Goal: Information Seeking & Learning: Learn about a topic

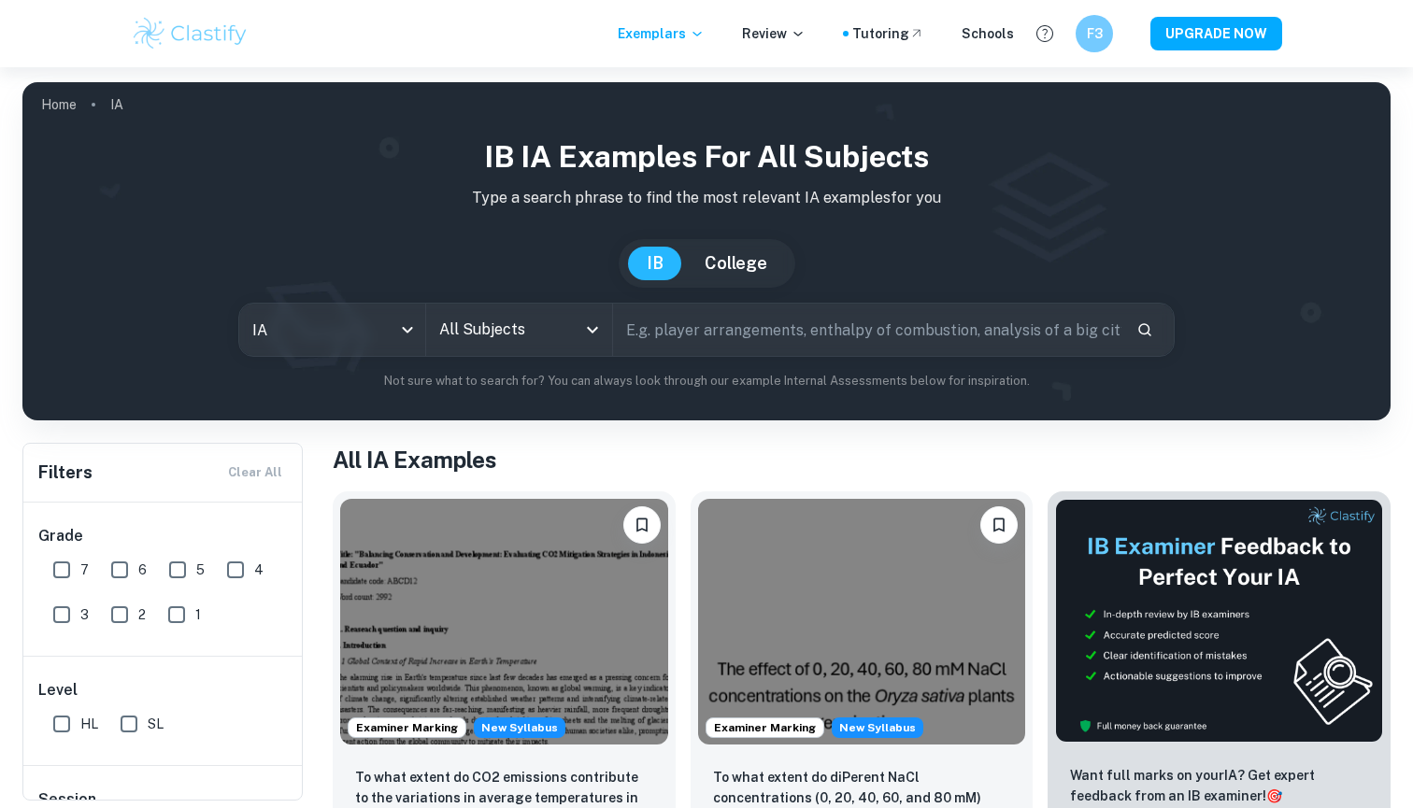
click at [110, 112] on p "IA" at bounding box center [116, 104] width 13 height 21
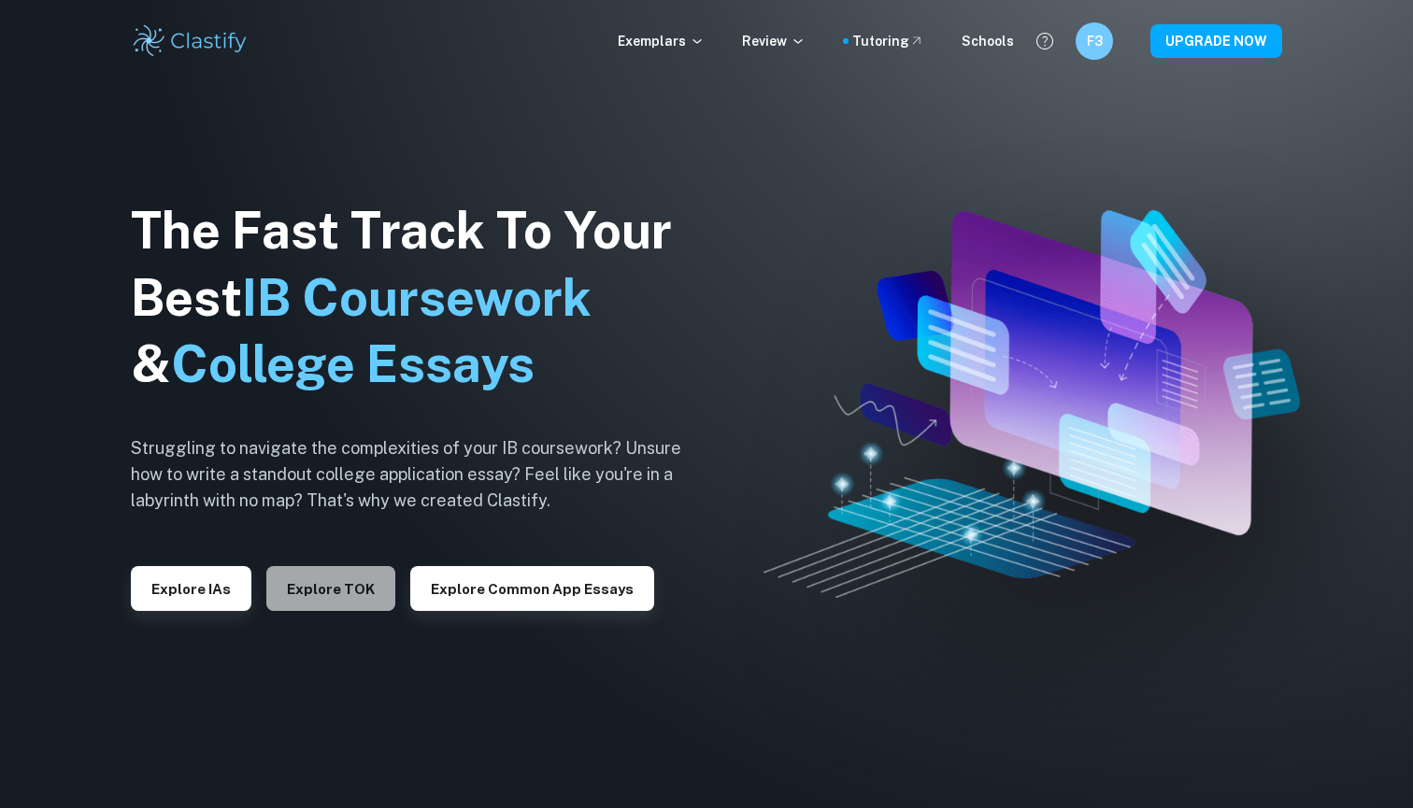
click at [339, 592] on button "Explore TOK" at bounding box center [330, 588] width 129 height 45
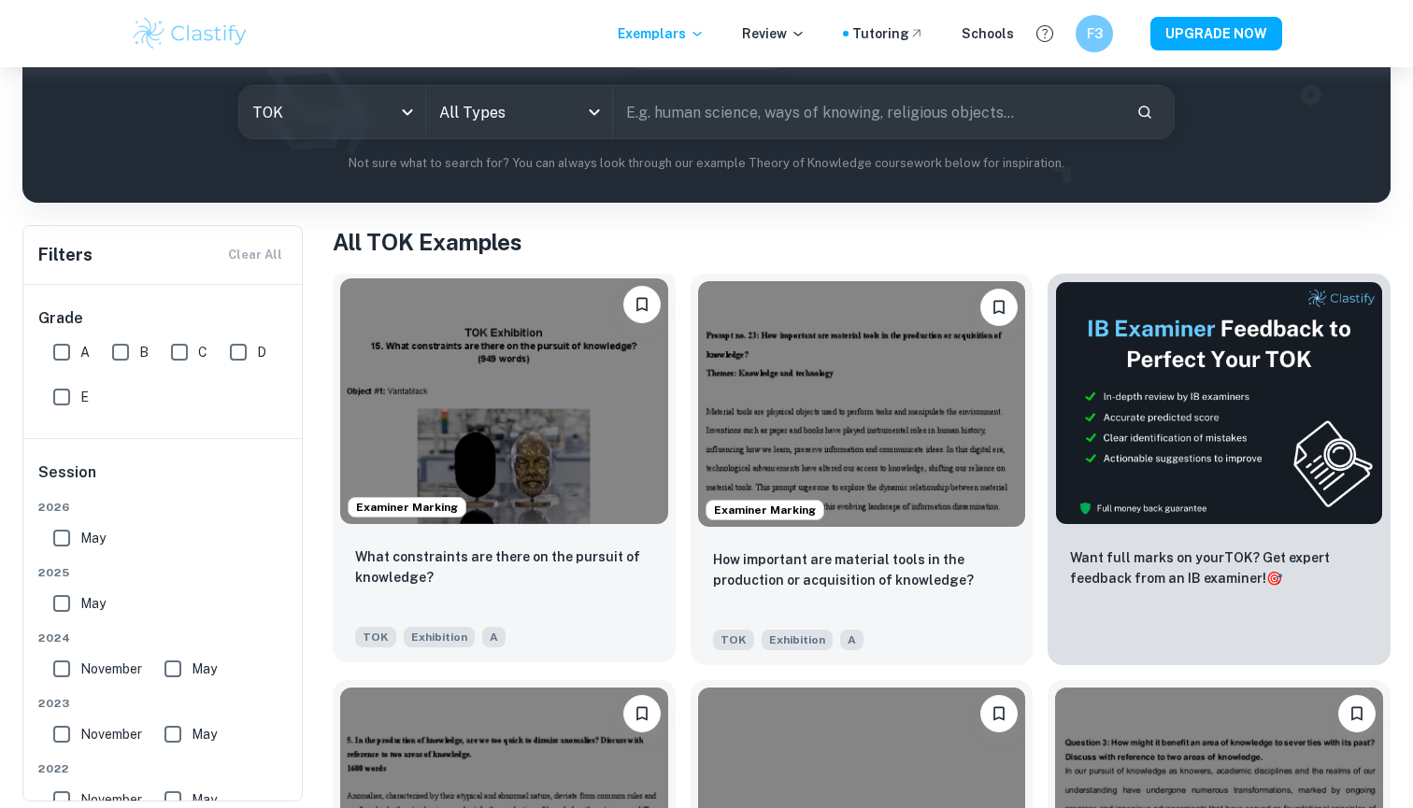
scroll to position [219, 0]
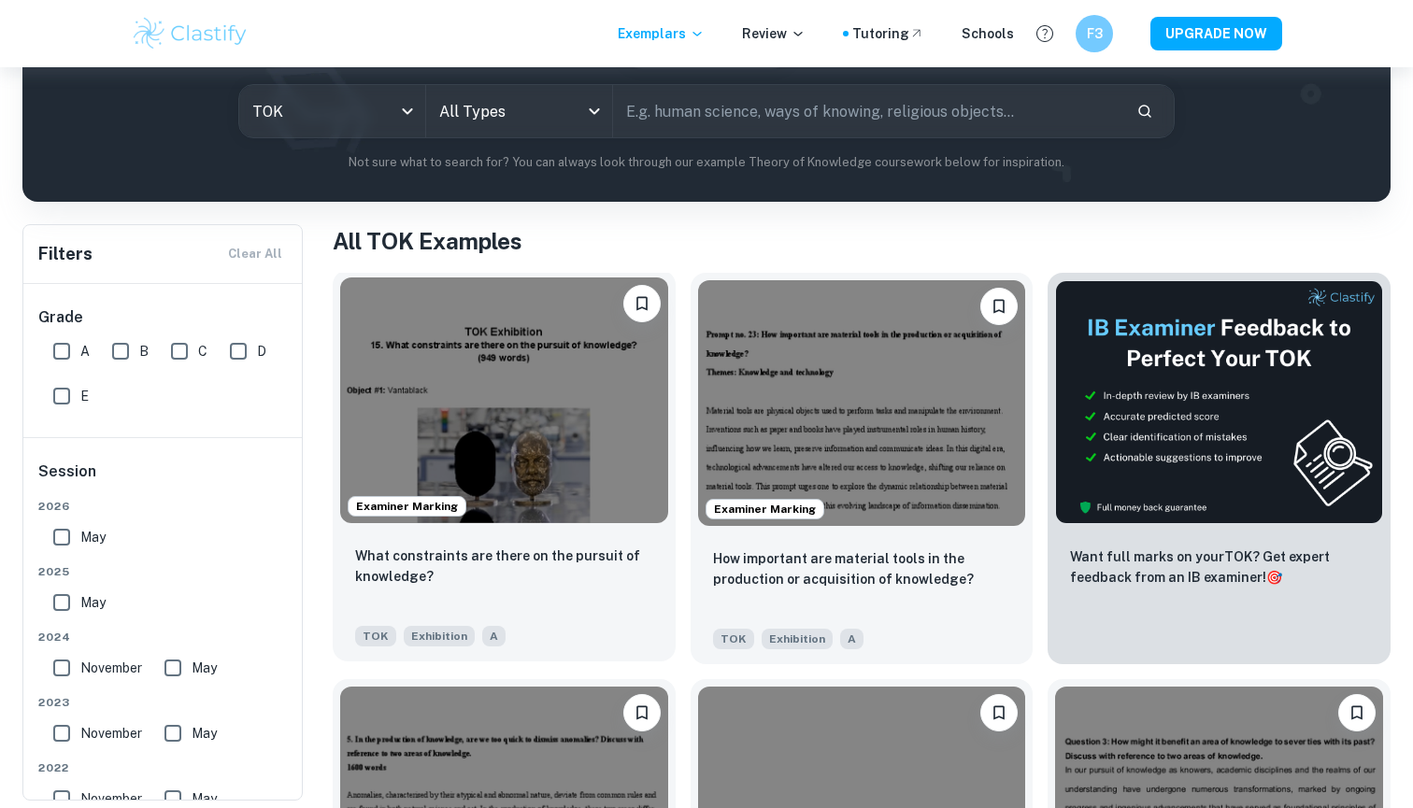
click at [483, 411] on img at bounding box center [504, 401] width 328 height 246
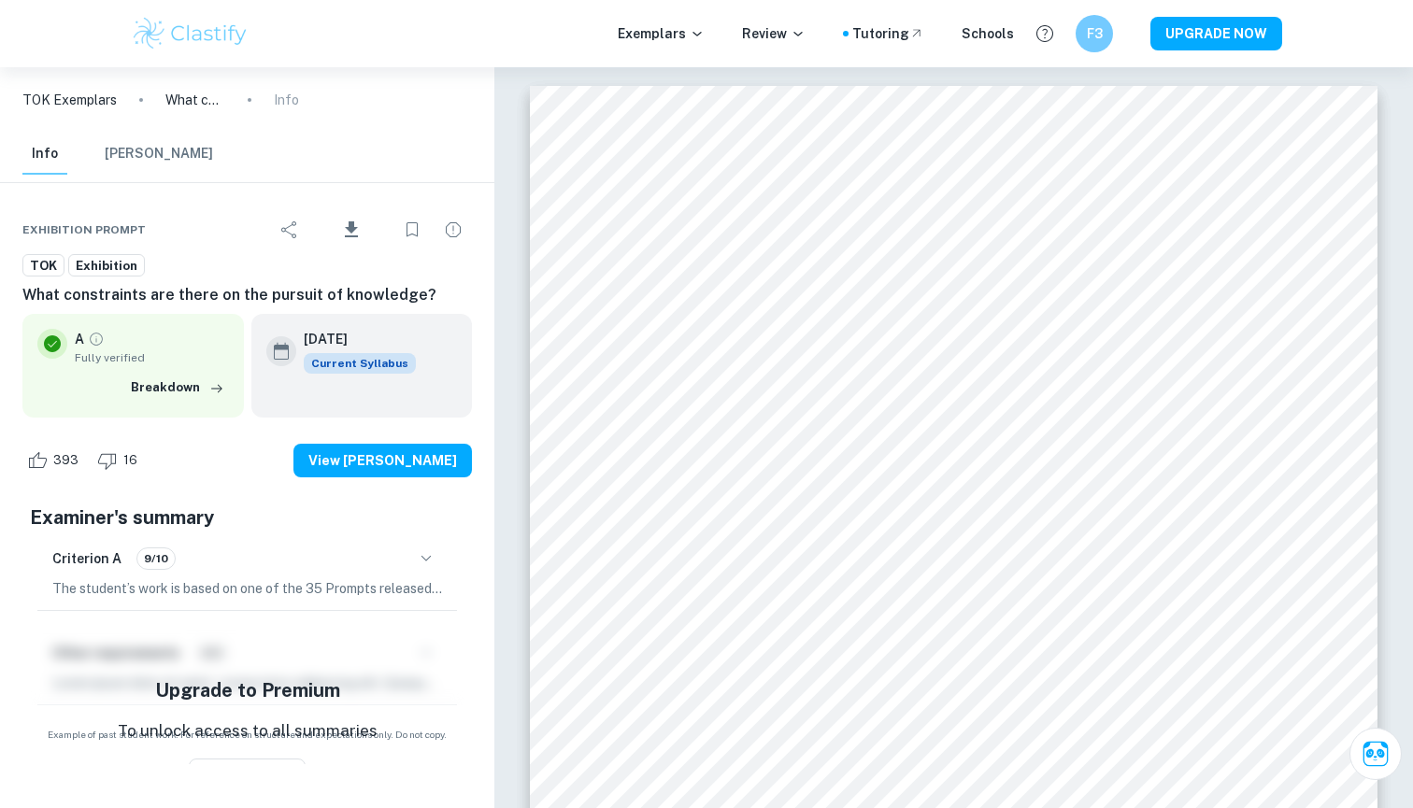
scroll to position [219, 0]
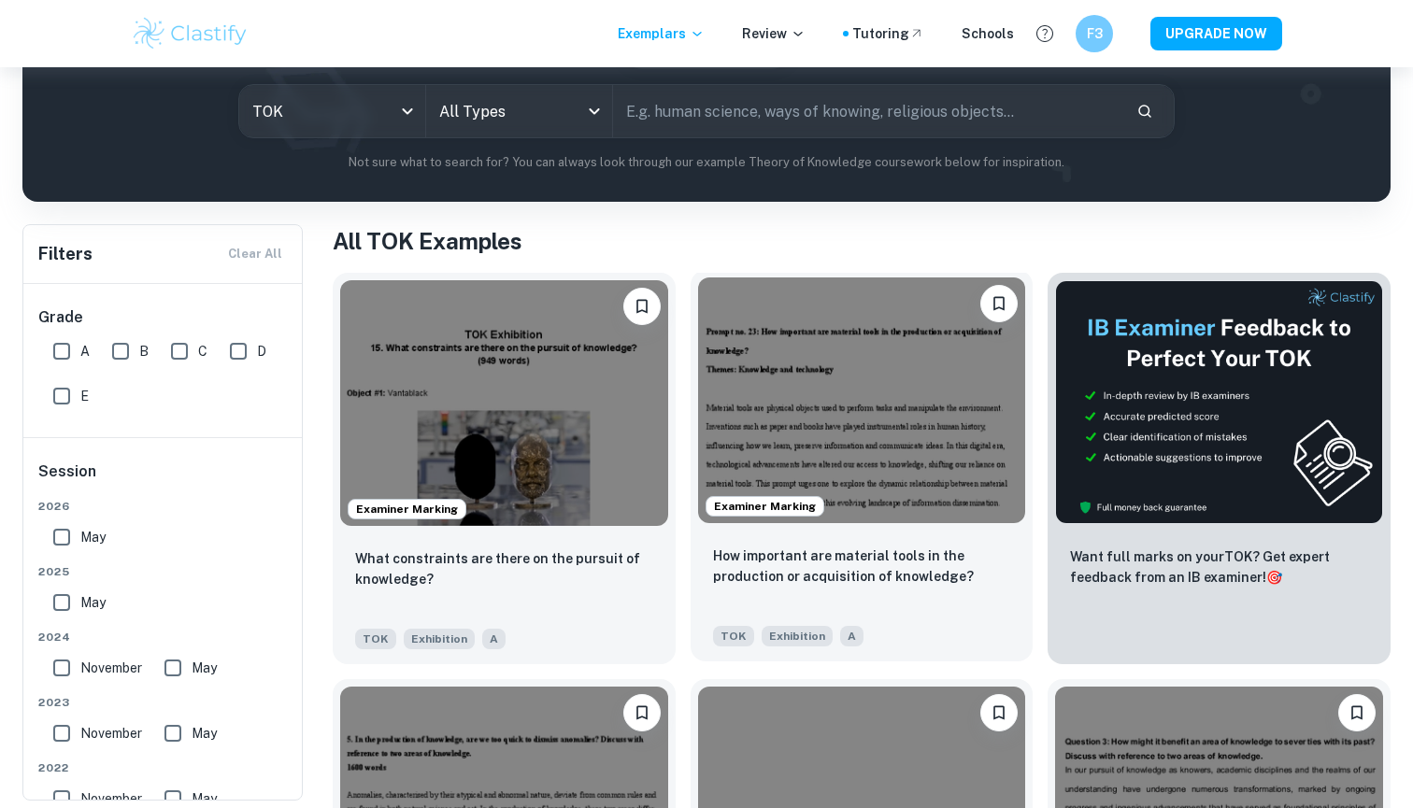
click at [761, 457] on img at bounding box center [862, 401] width 328 height 246
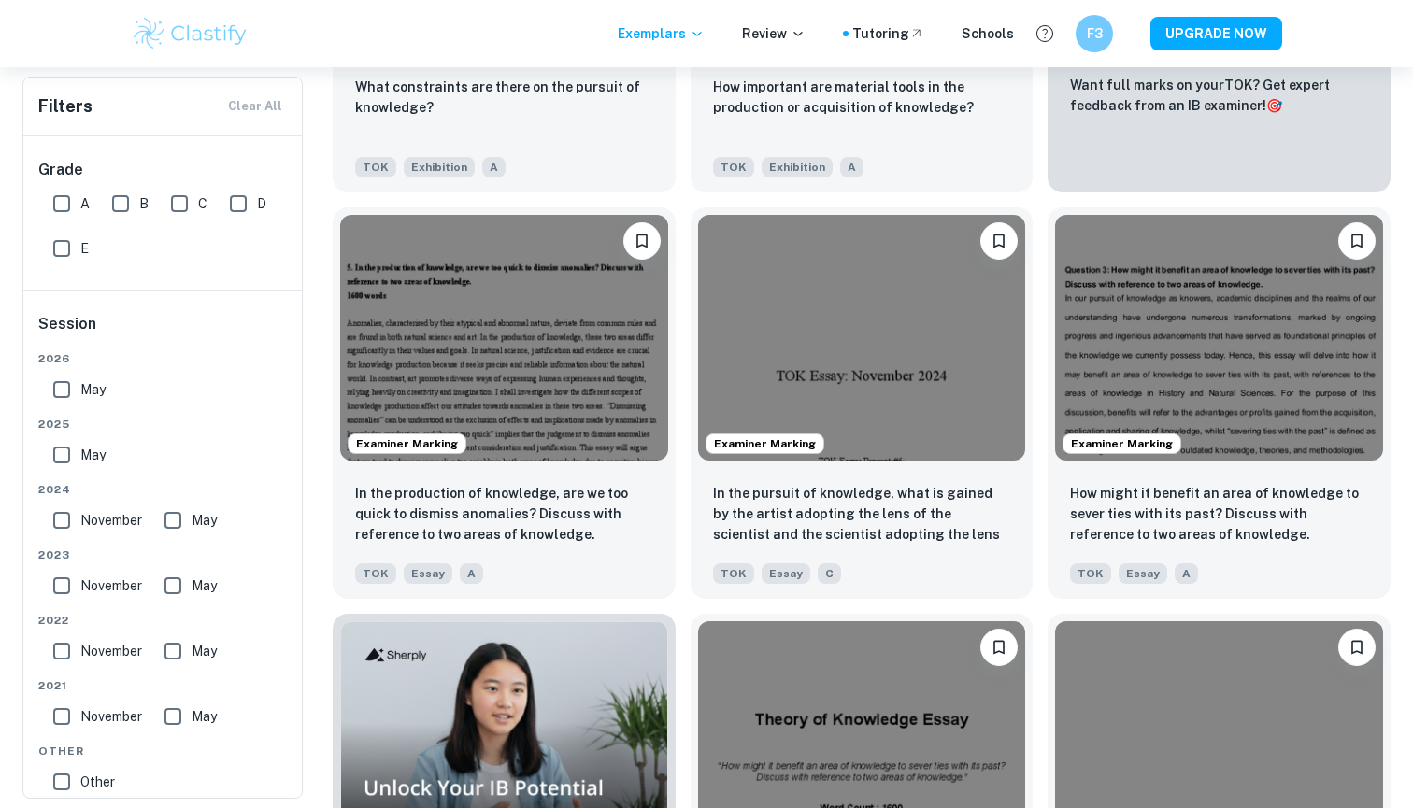
scroll to position [405, 0]
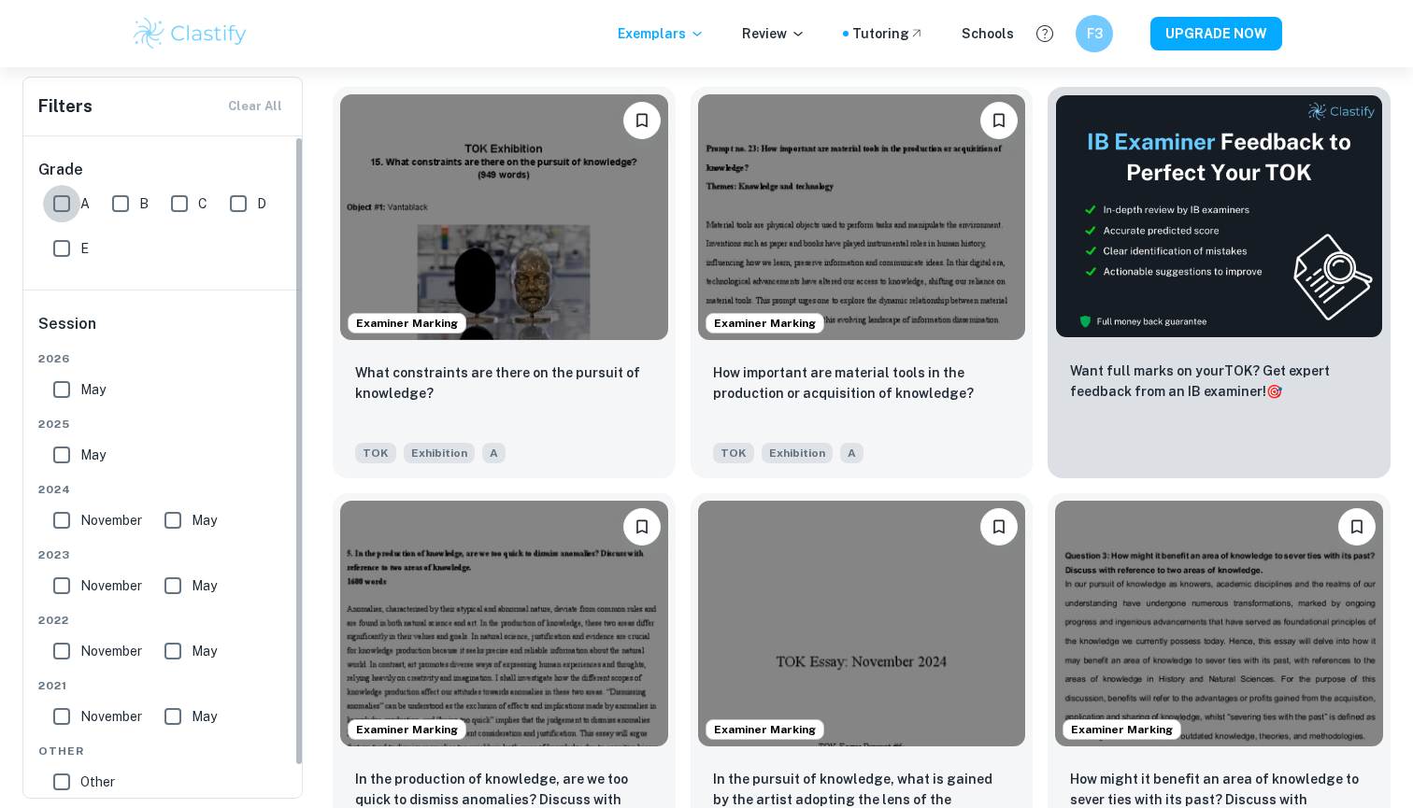
click at [60, 201] on input "A" at bounding box center [61, 203] width 37 height 37
checkbox input "true"
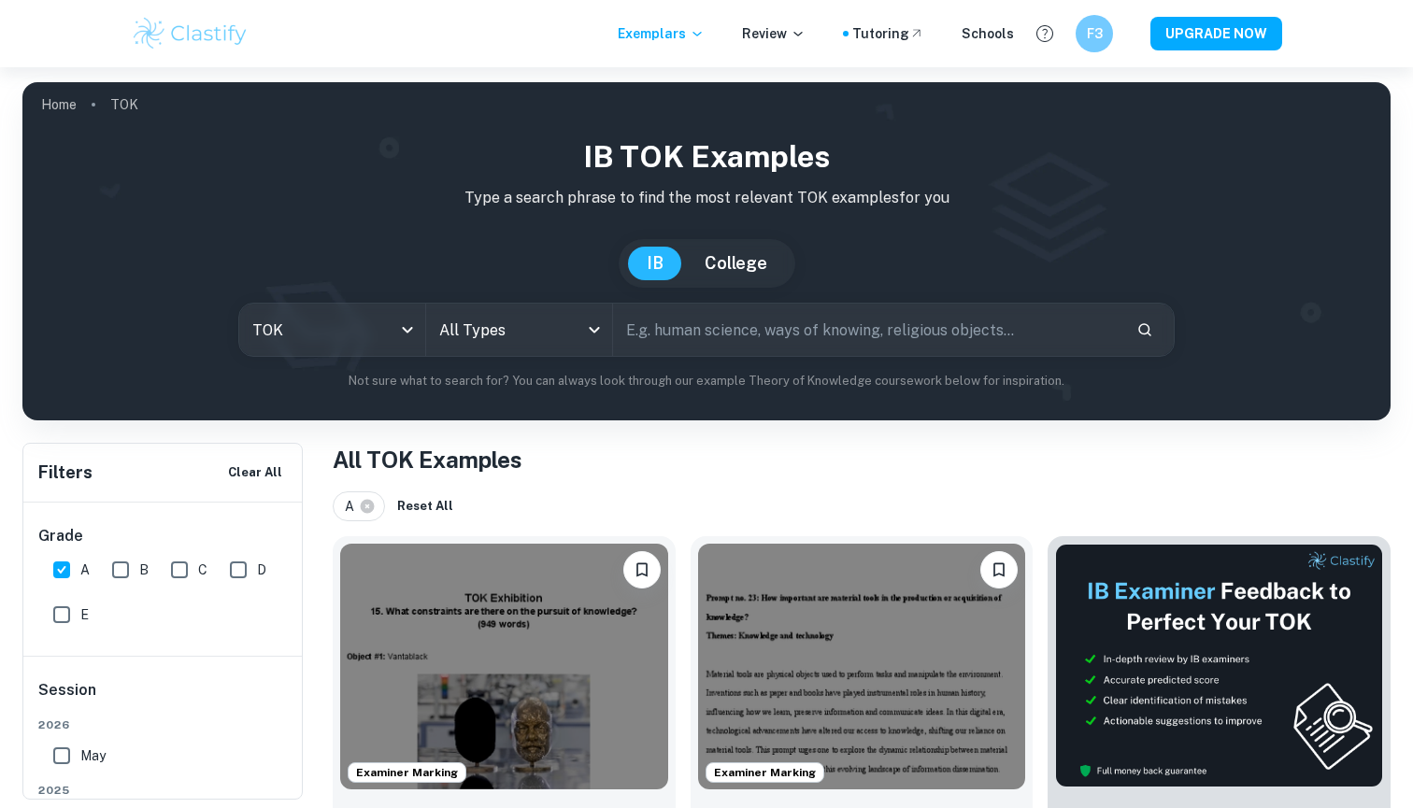
scroll to position [0, 0]
click at [524, 347] on body "We value your privacy We use cookies to enhance your browsing experience, serve…" at bounding box center [706, 471] width 1413 height 808
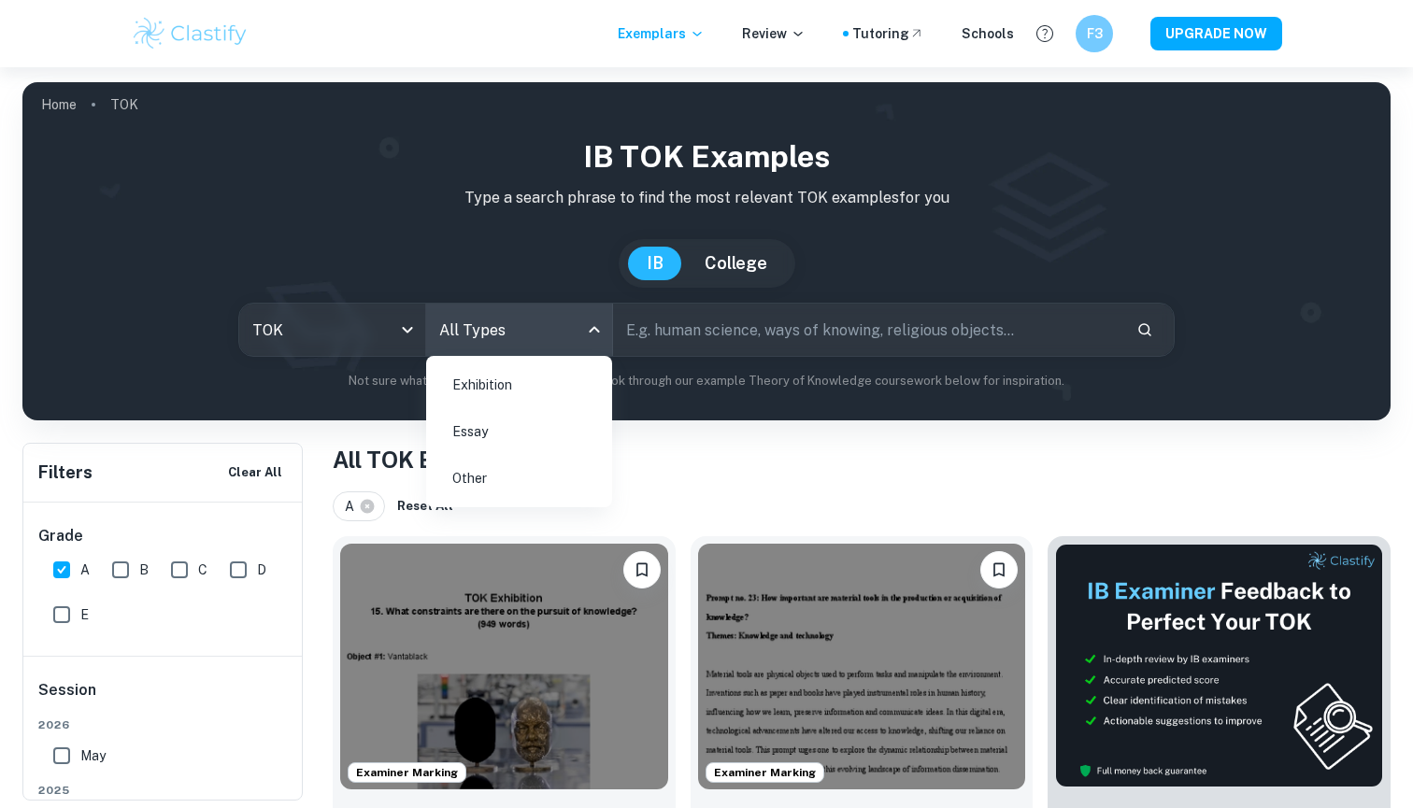
click at [496, 379] on li "Exhibition" at bounding box center [519, 385] width 171 height 43
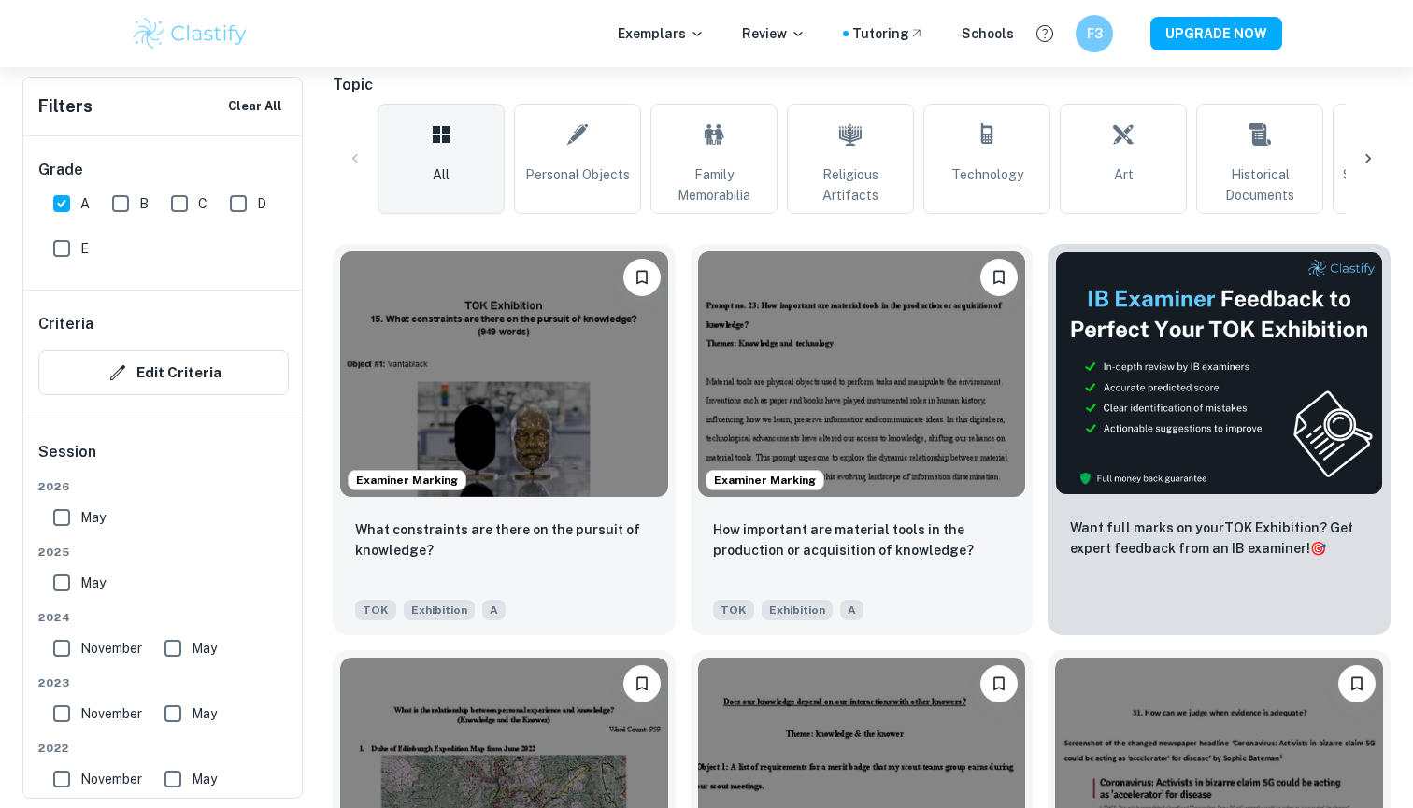
scroll to position [522, 0]
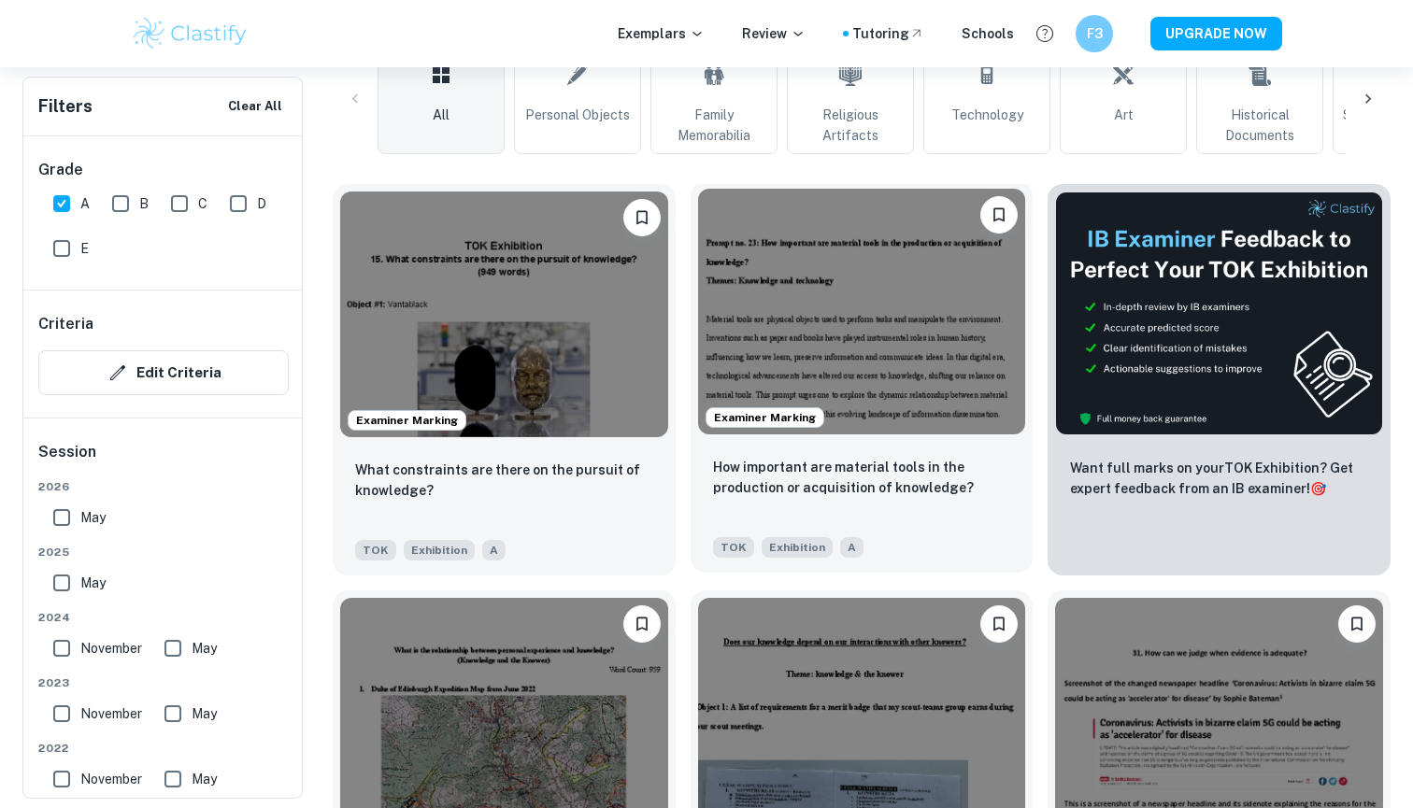
click at [802, 374] on img at bounding box center [862, 312] width 328 height 246
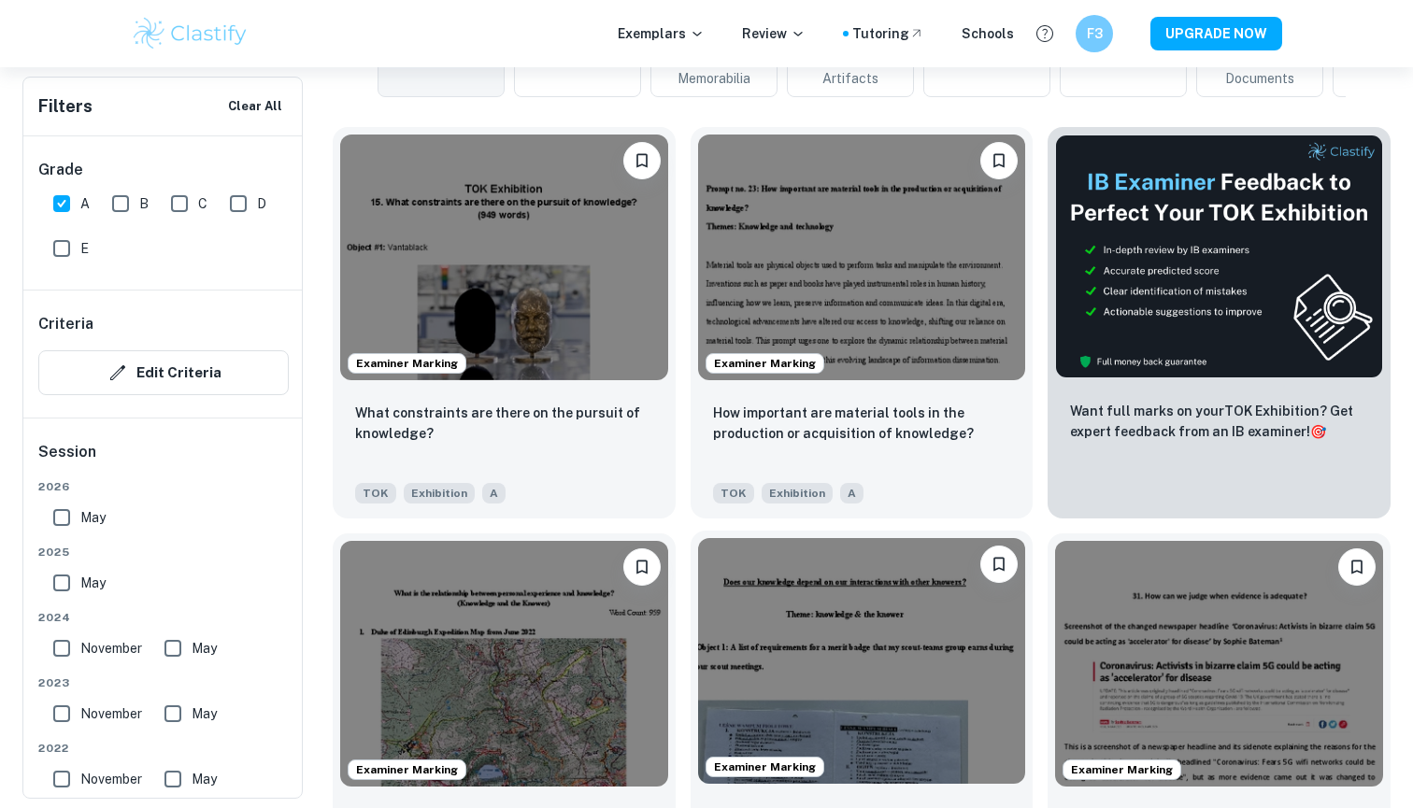
scroll to position [583, 0]
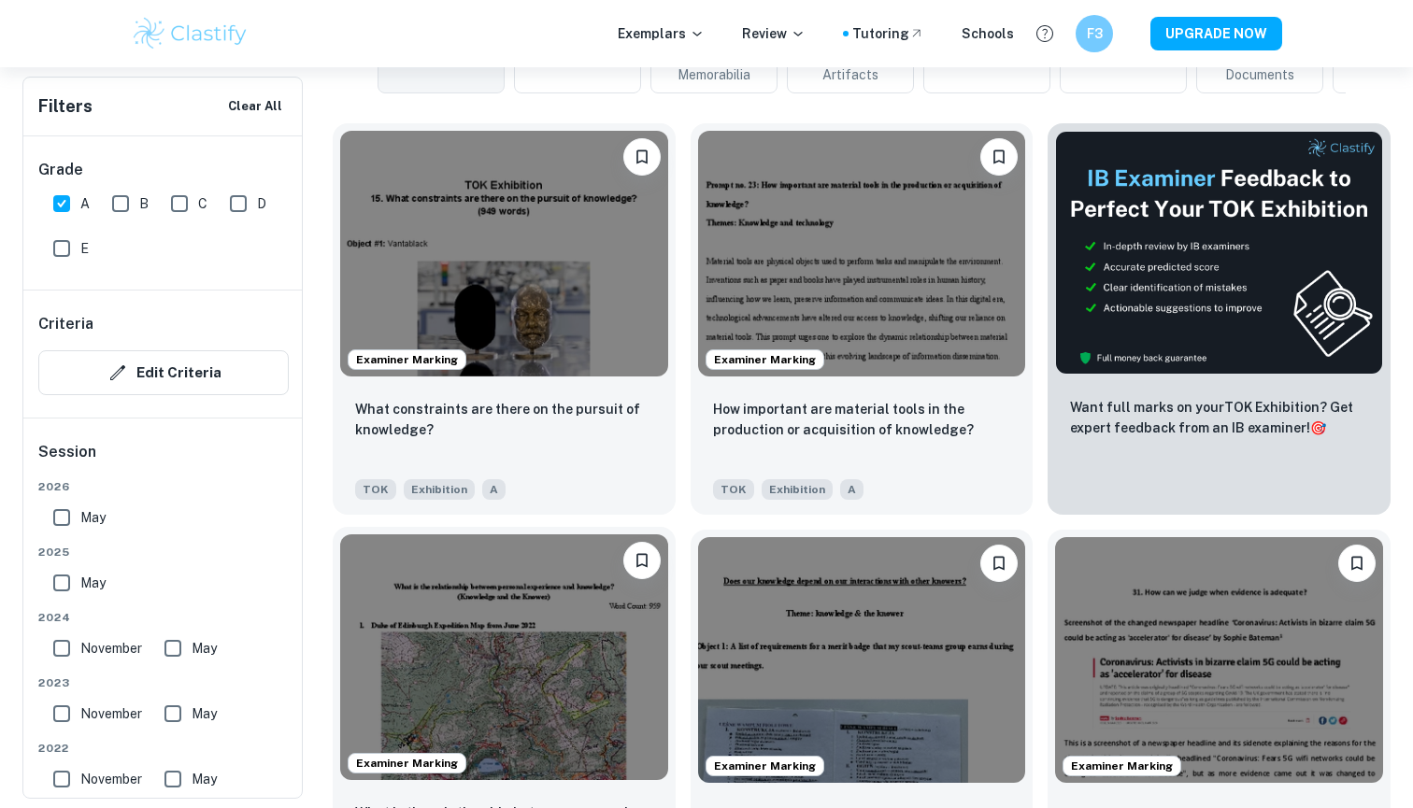
click at [568, 626] on img at bounding box center [504, 658] width 328 height 246
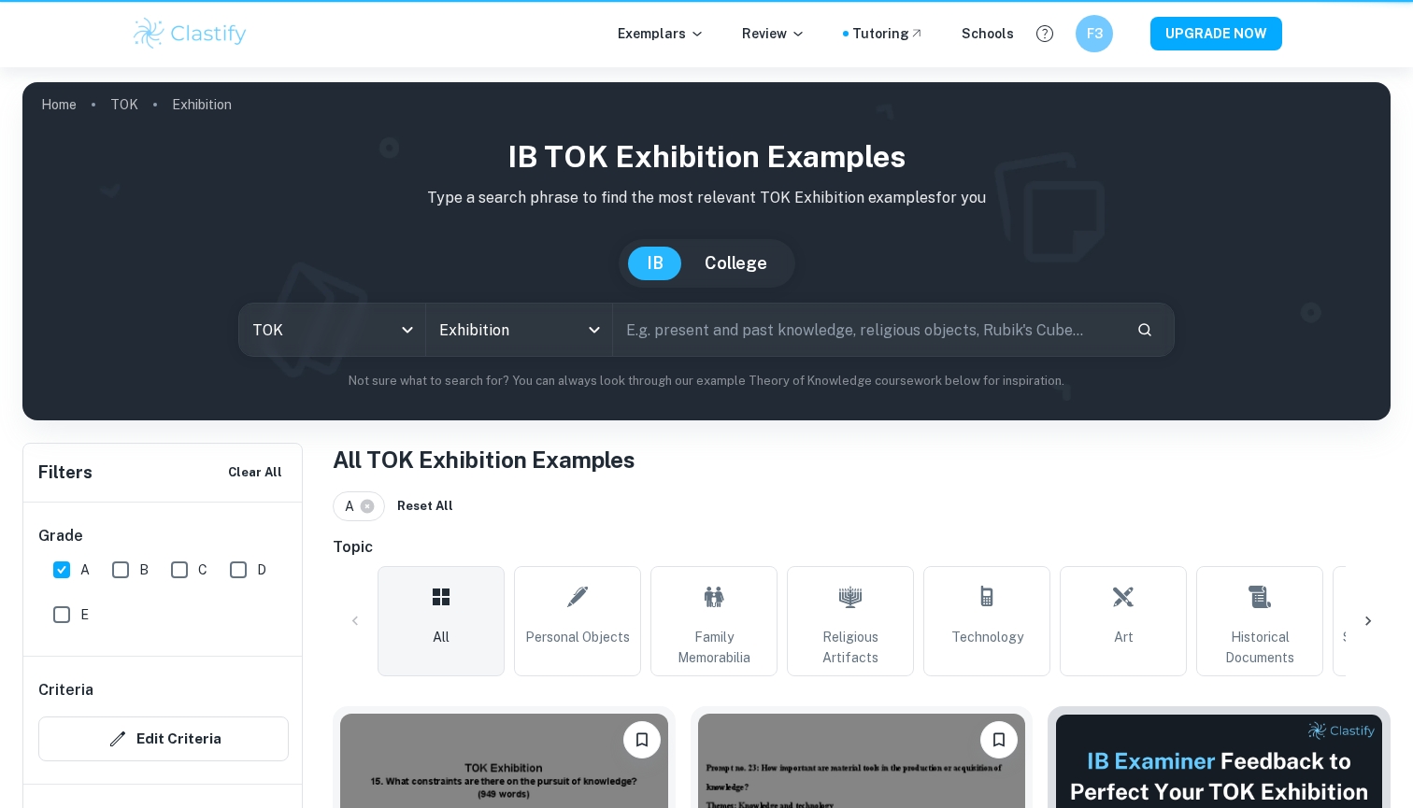
scroll to position [583, 0]
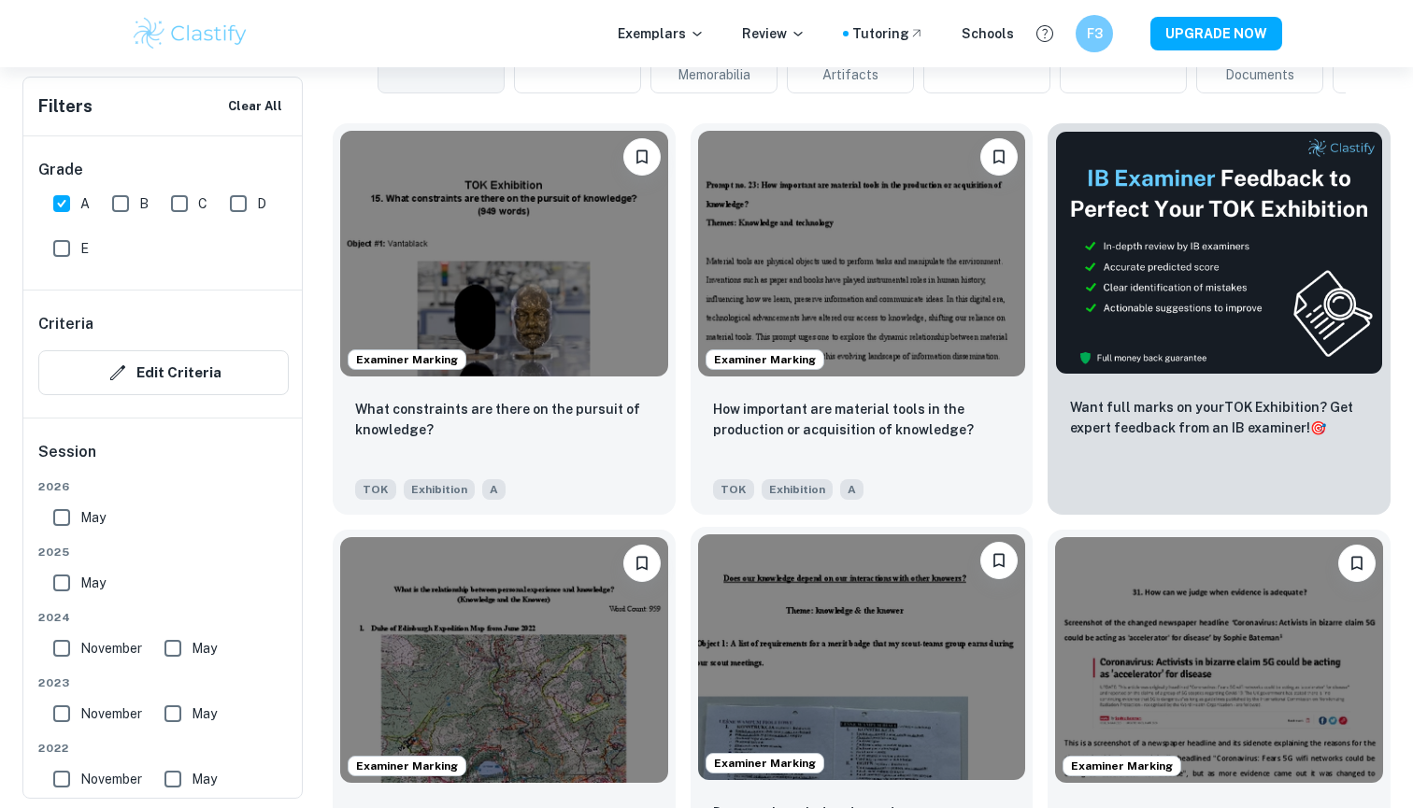
click at [743, 665] on img at bounding box center [862, 658] width 328 height 246
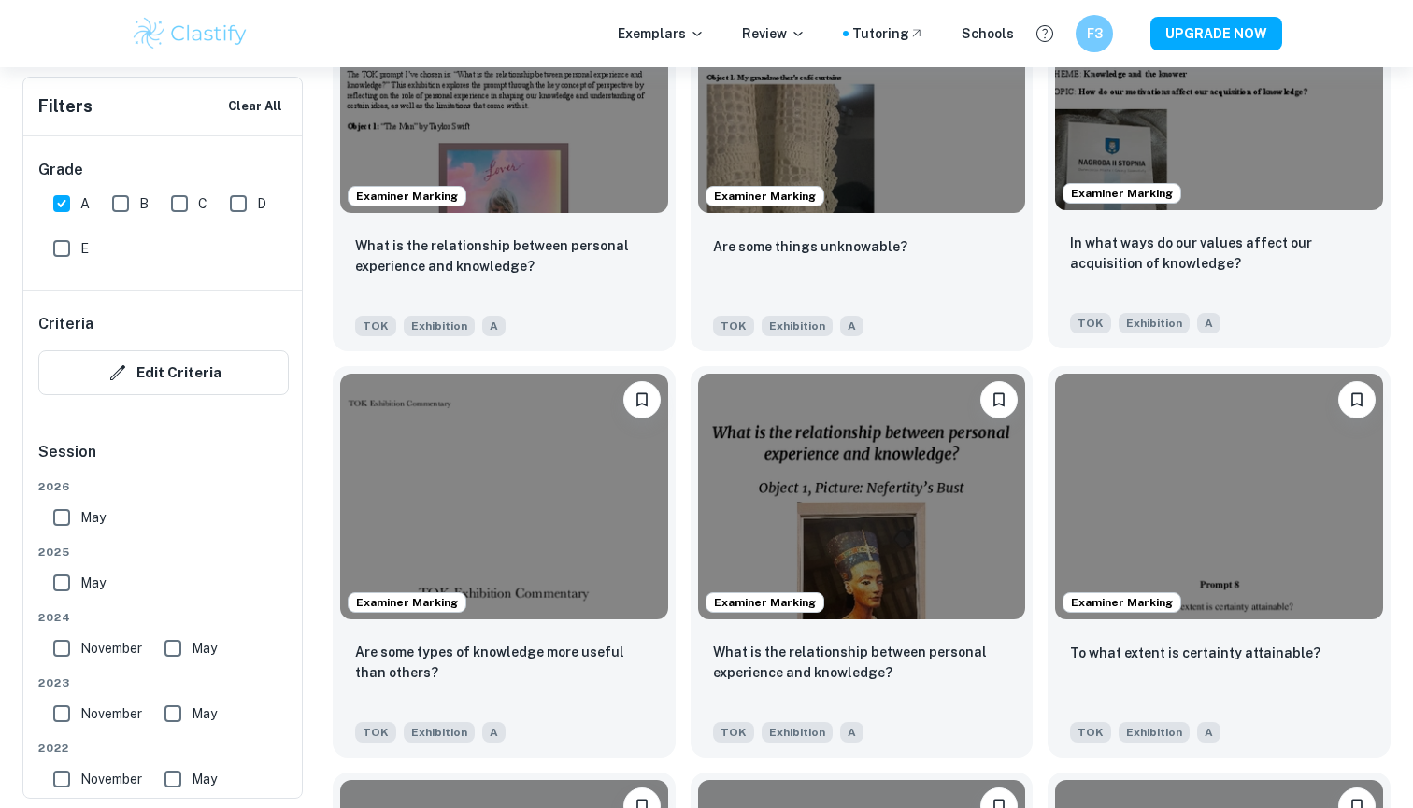
scroll to position [2220, 0]
